Goal: Book appointment/travel/reservation

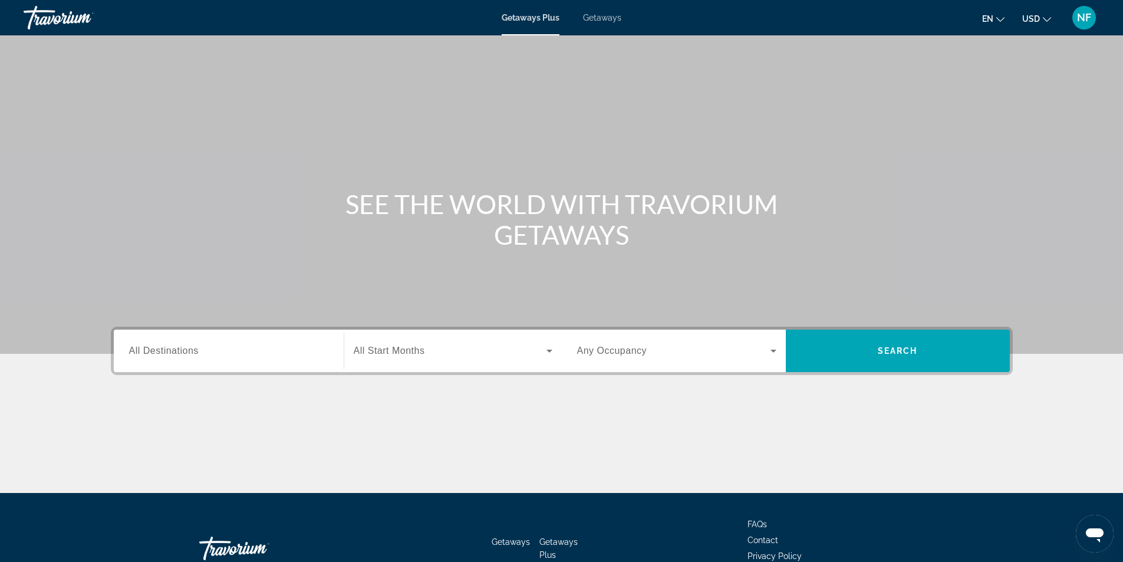
click at [164, 342] on div "Search widget" at bounding box center [228, 351] width 199 height 34
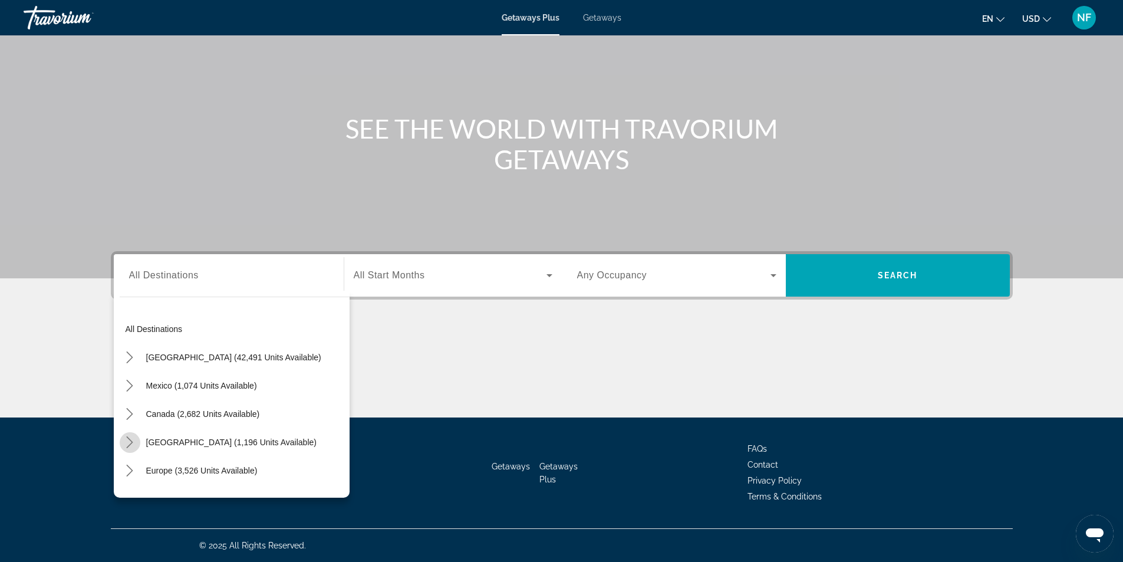
click at [127, 446] on icon "Toggle Caribbean & Atlantic Islands (1,196 units available) submenu" at bounding box center [130, 442] width 12 height 12
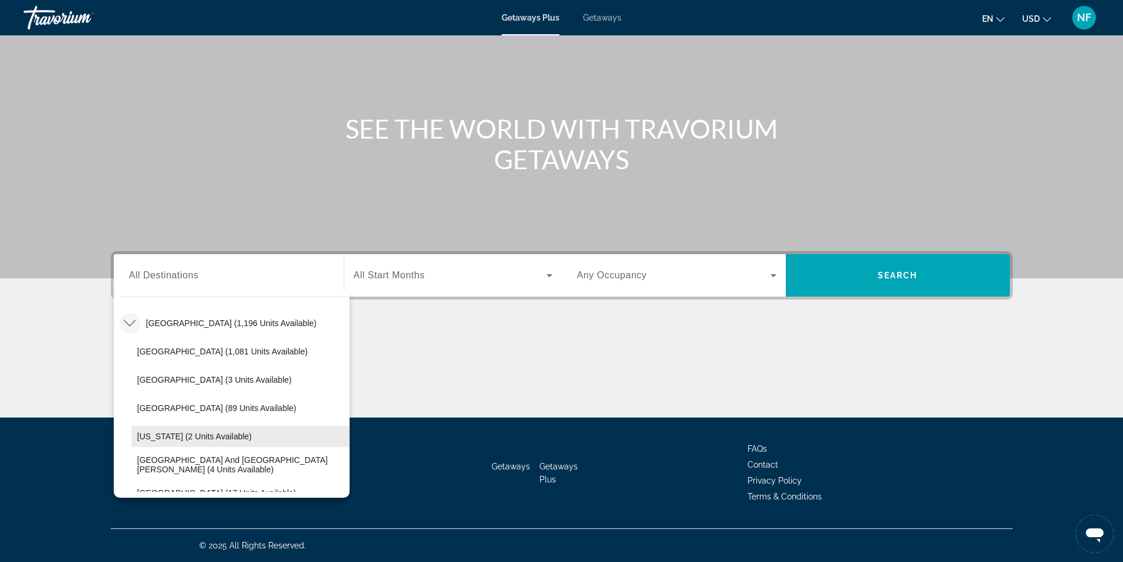
scroll to position [178, 0]
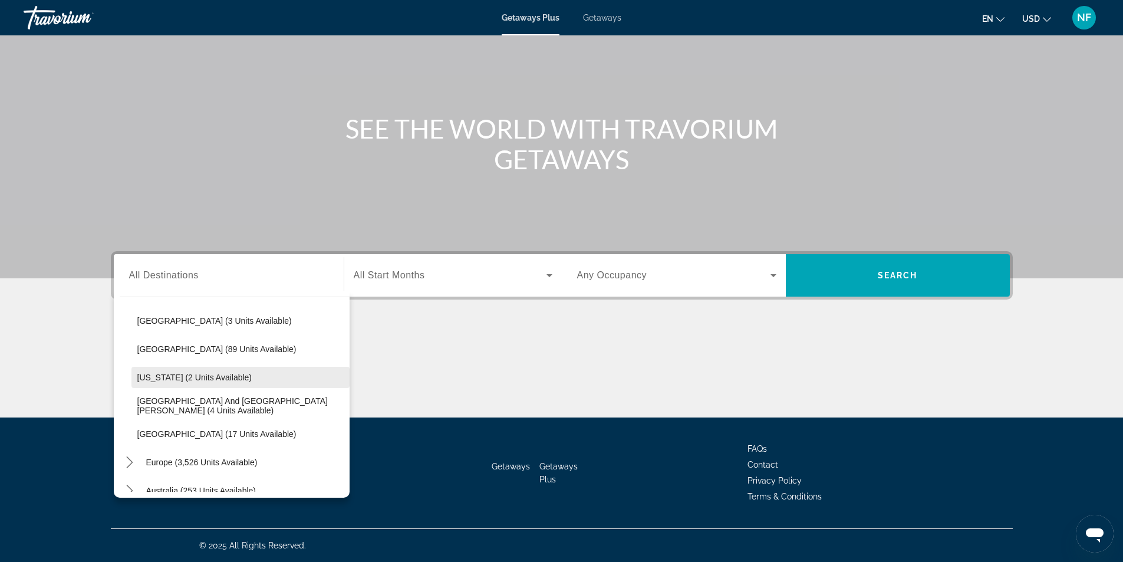
click at [171, 373] on span "[US_STATE] (2 units available)" at bounding box center [194, 377] width 115 height 9
type input "**********"
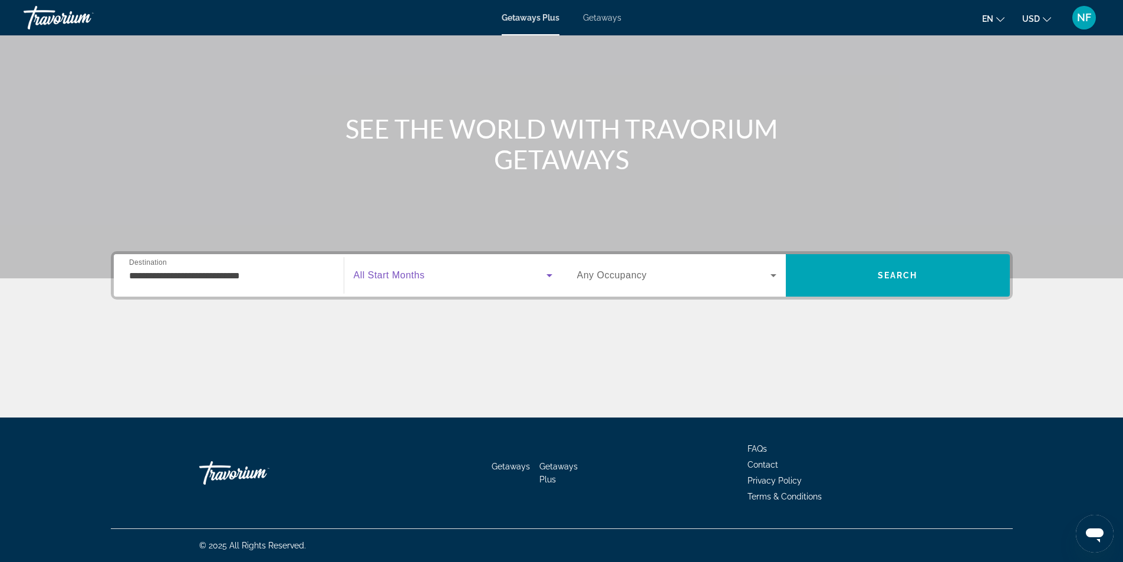
click at [434, 273] on span "Search widget" at bounding box center [450, 275] width 193 height 14
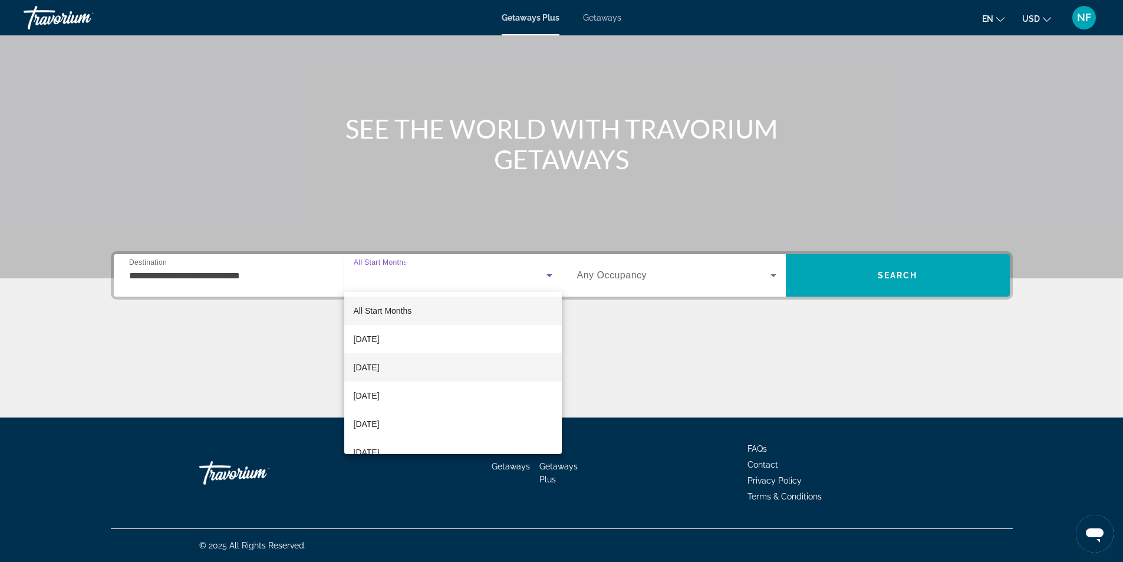
click at [380, 363] on span "[DATE]" at bounding box center [367, 367] width 26 height 14
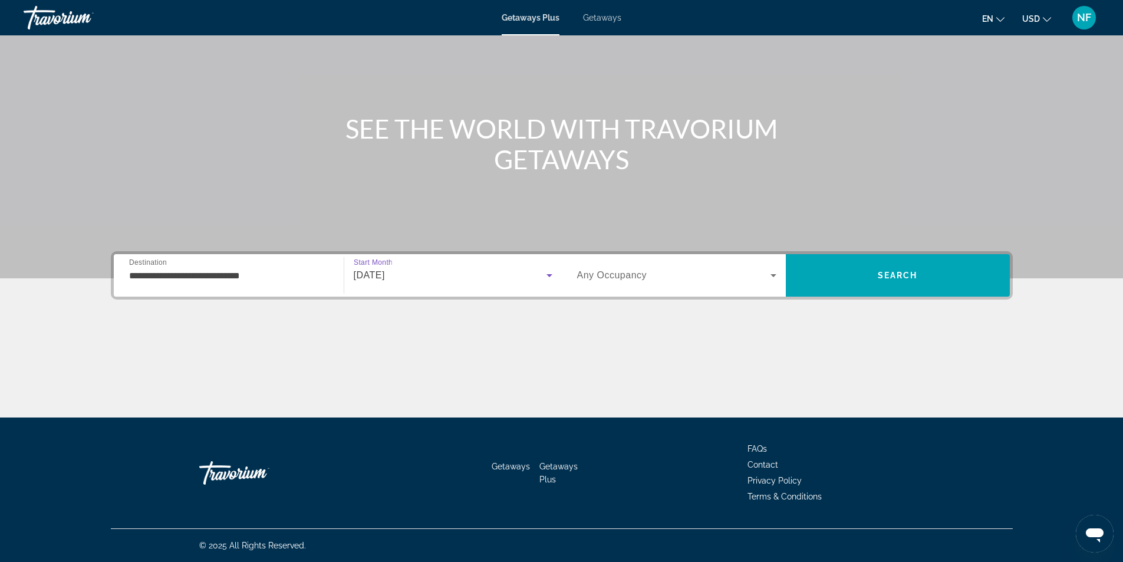
click at [722, 271] on span "Search widget" at bounding box center [673, 275] width 193 height 14
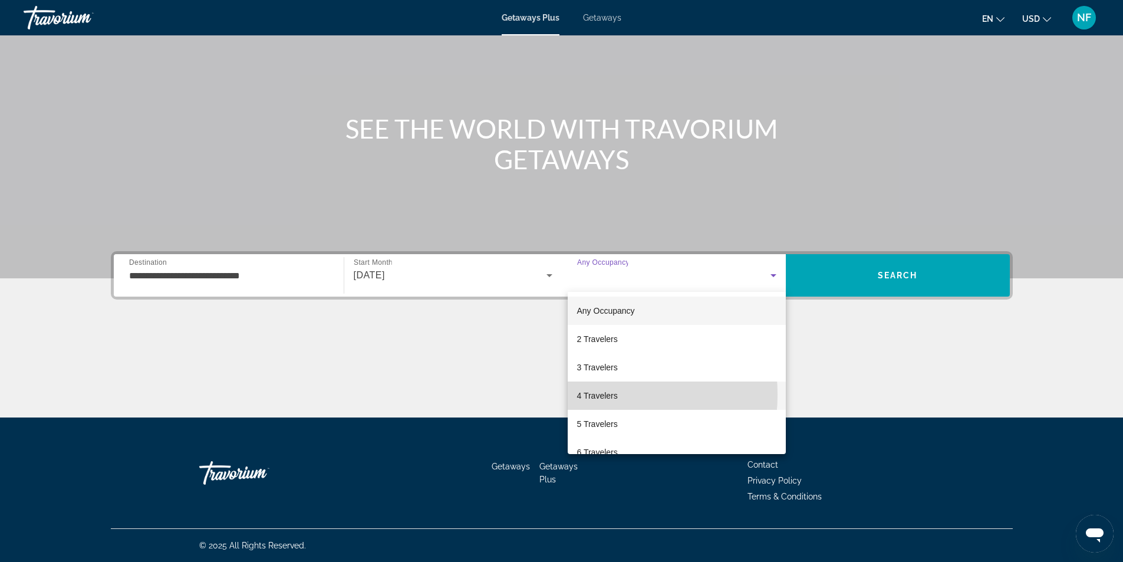
click at [588, 394] on span "4 Travelers" at bounding box center [597, 395] width 41 height 14
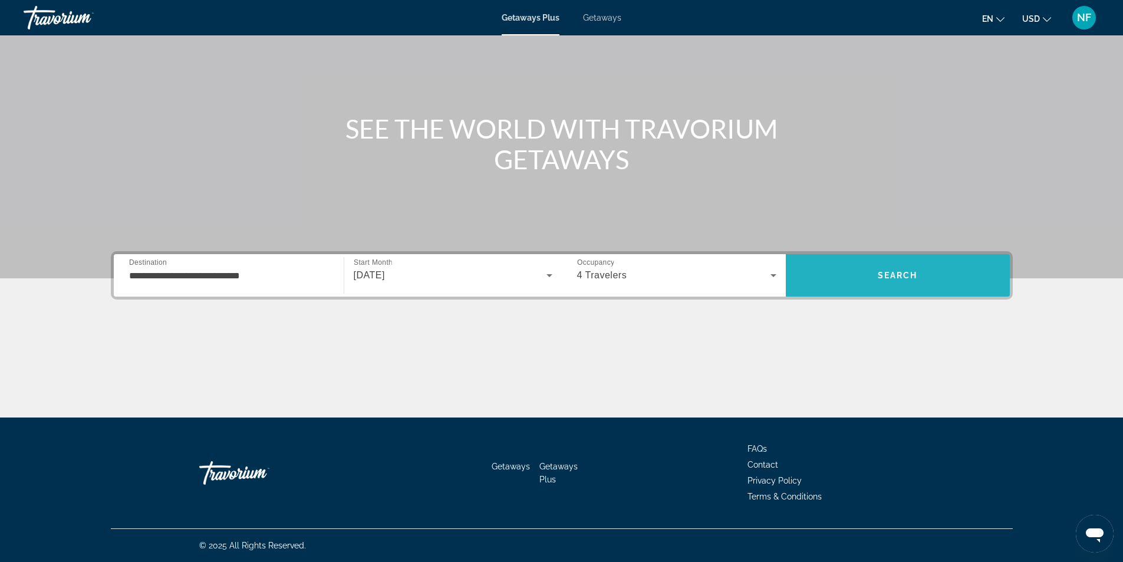
click at [881, 285] on span "Search" at bounding box center [898, 275] width 224 height 28
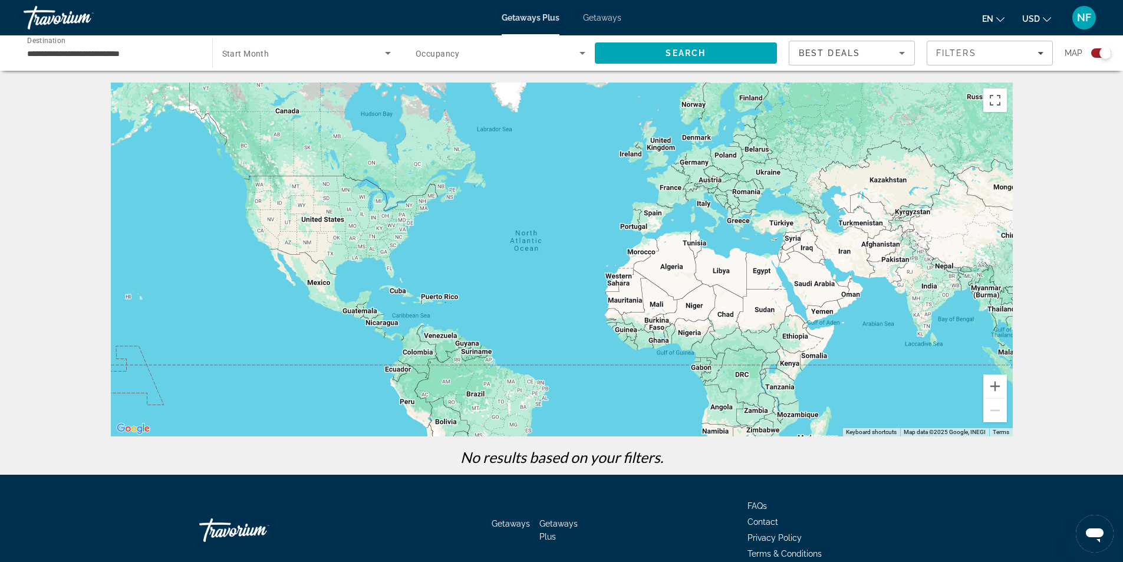
click at [90, 48] on input "**********" at bounding box center [112, 54] width 170 height 14
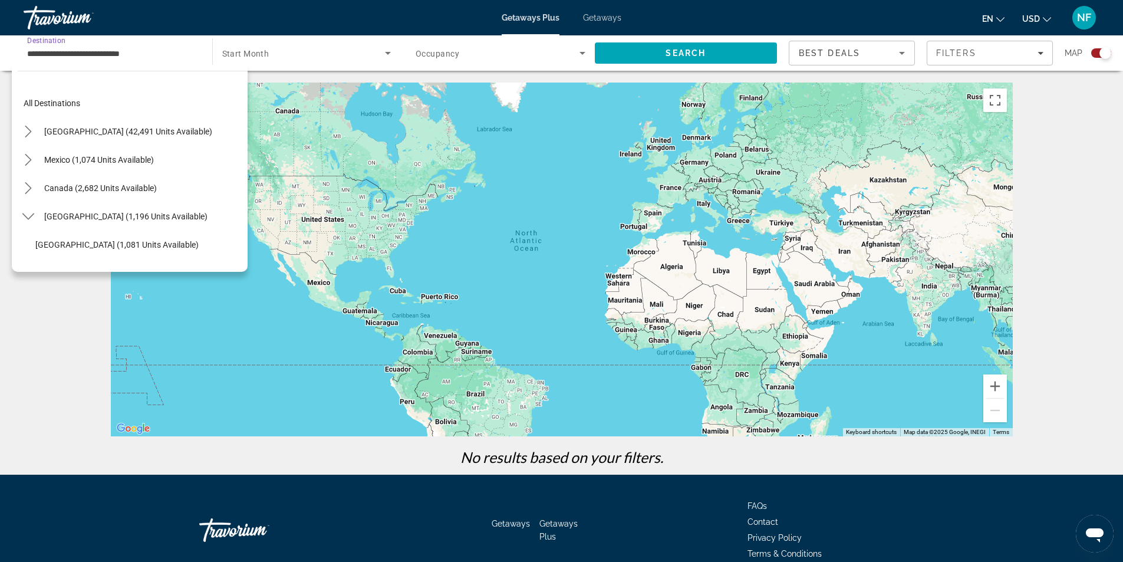
scroll to position [155, 0]
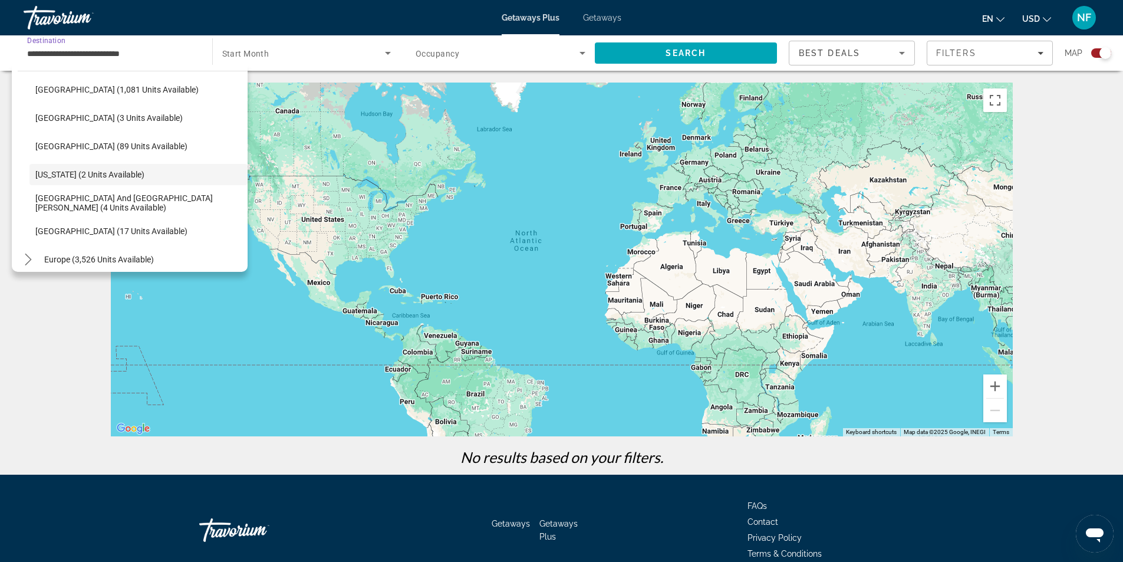
click at [275, 60] on span "Search widget" at bounding box center [303, 53] width 163 height 14
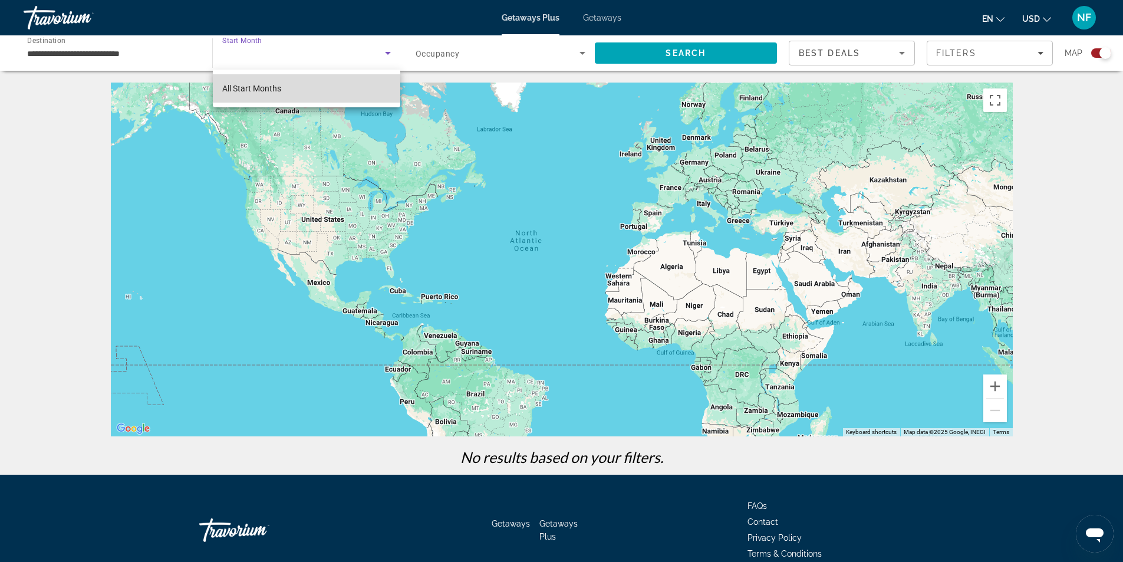
click at [253, 87] on span "All Start Months" at bounding box center [251, 88] width 59 height 9
click at [460, 61] on div "Search widget" at bounding box center [501, 53] width 170 height 33
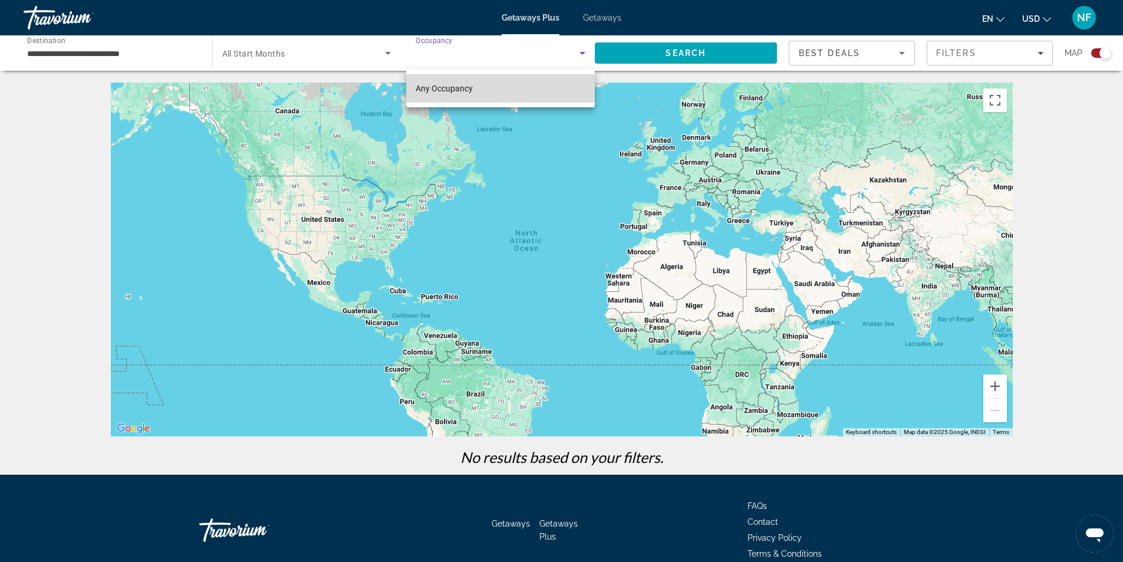
click at [474, 91] on mat-option "Any Occupancy" at bounding box center [500, 88] width 189 height 28
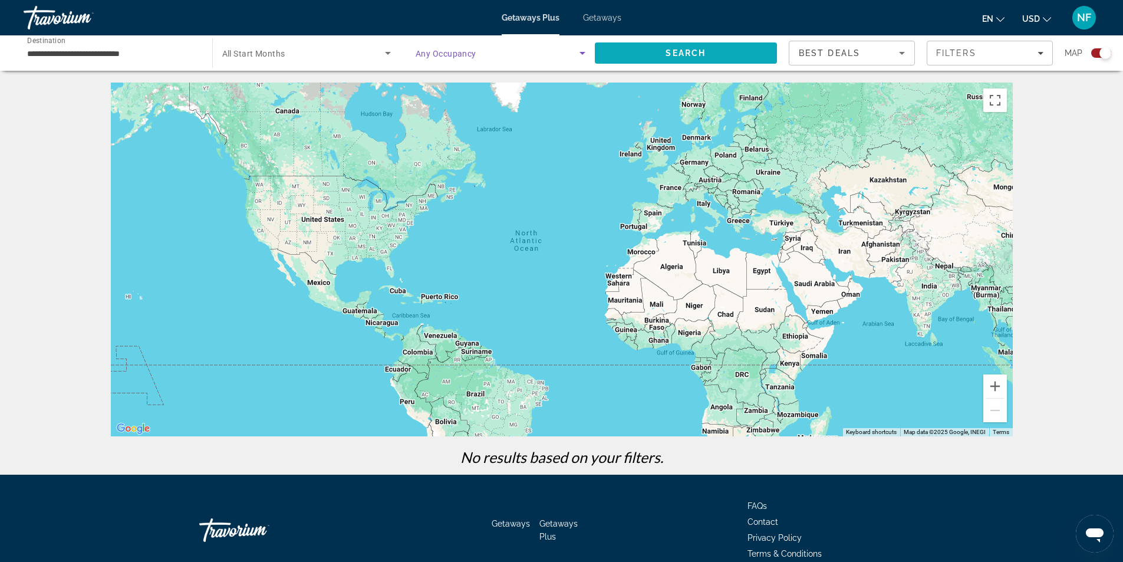
drag, startPoint x: 737, startPoint y: 67, endPoint x: 733, endPoint y: 58, distance: 10.3
click at [737, 67] on div "Search" at bounding box center [692, 52] width 195 height 35
click at [732, 54] on span "Search" at bounding box center [686, 53] width 183 height 28
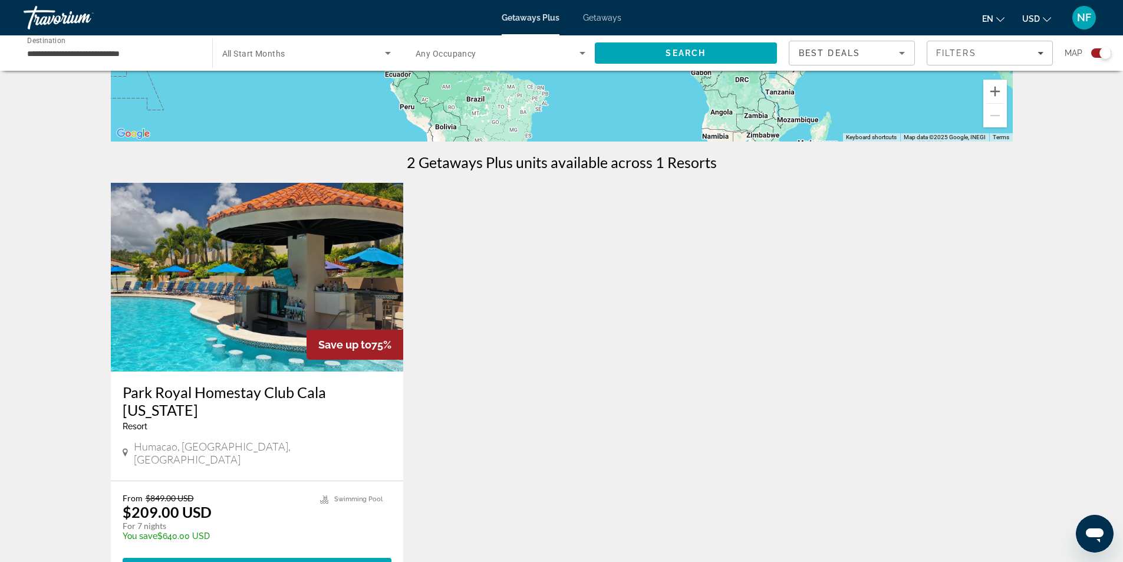
scroll to position [526, 0]
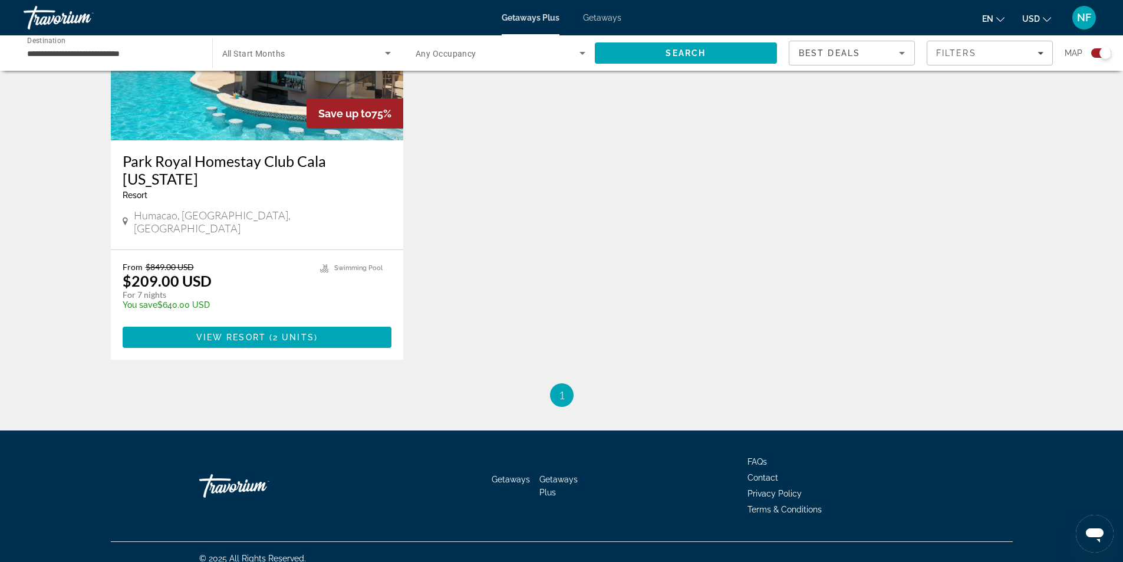
drag, startPoint x: 235, startPoint y: 324, endPoint x: 198, endPoint y: 305, distance: 41.4
click at [235, 332] on span "View Resort" at bounding box center [231, 336] width 70 height 9
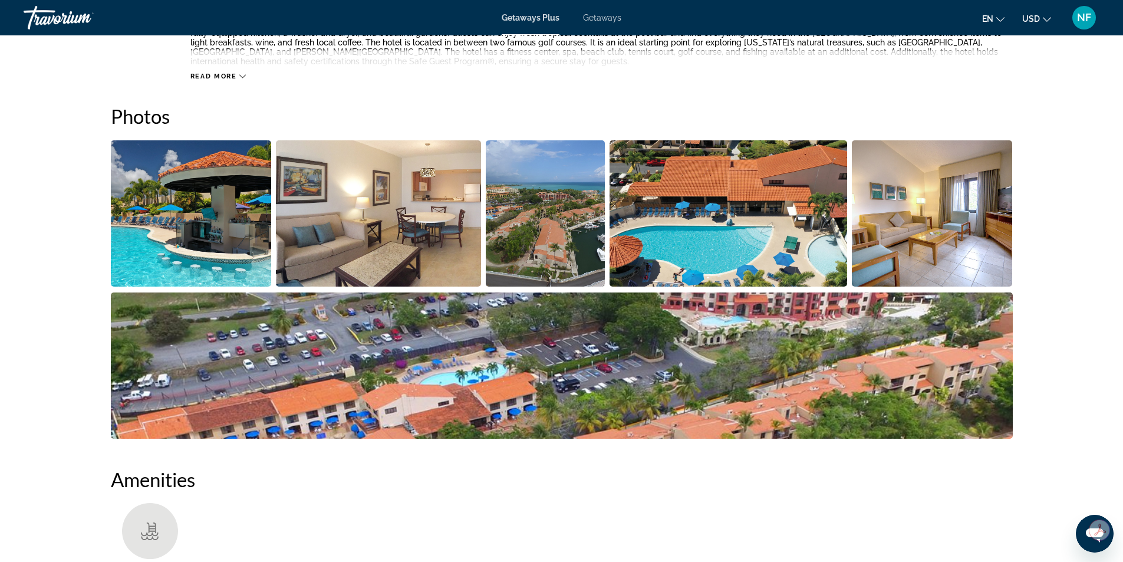
scroll to position [461, 0]
